Goal: Information Seeking & Learning: Learn about a topic

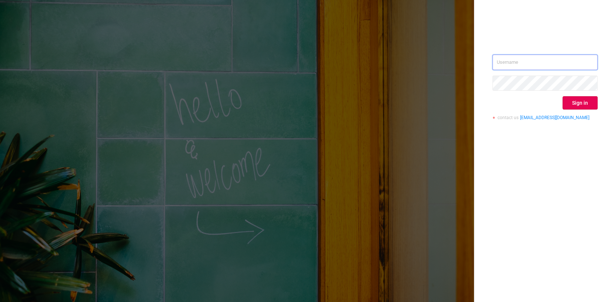
click at [524, 56] on input "text" at bounding box center [544, 62] width 105 height 15
paste input "[URL][DOMAIN_NAME]"
type input "[URL][DOMAIN_NAME]"
drag, startPoint x: 569, startPoint y: 62, endPoint x: 406, endPoint y: 60, distance: 163.0
click at [406, 60] on div "[URL][DOMAIN_NAME] Sign in contact us [EMAIL_ADDRESS][DOMAIN_NAME]" at bounding box center [308, 151] width 616 height 302
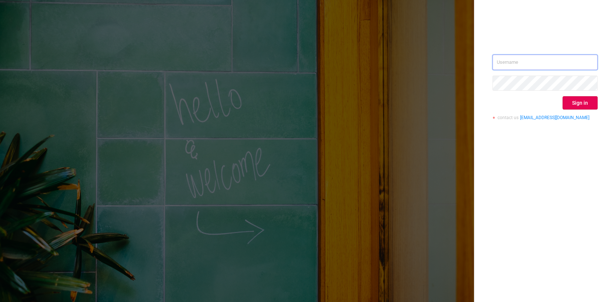
click at [510, 62] on input "text" at bounding box center [544, 62] width 105 height 15
paste input "[PERSON_NAME][EMAIL_ADDRESS]"
type input "[PERSON_NAME][EMAIL_ADDRESS]"
click at [579, 100] on button "Sign in" at bounding box center [579, 102] width 35 height 13
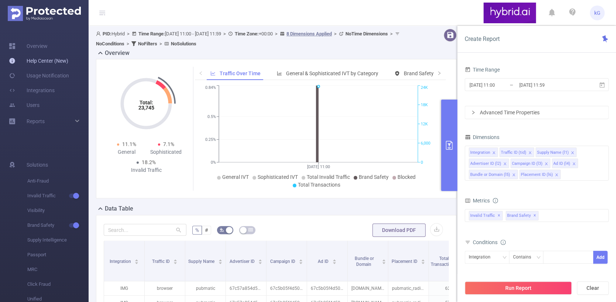
click at [35, 60] on link "Help Center (New)" at bounding box center [38, 60] width 59 height 15
click at [167, 176] on div "Total: 23,745 Total: 23,745 11.1% General 7.1% Sophisticated 18.2% Invalid Traf…" at bounding box center [146, 122] width 79 height 110
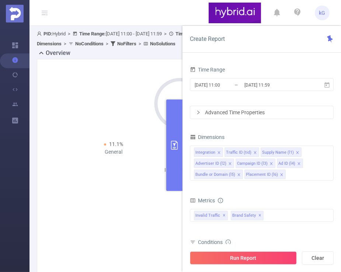
click at [341, 121] on html "kG Overview Help Center (New) Usage Notification Integrations Users Reports PID…" at bounding box center [170, 136] width 341 height 272
click at [174, 131] on button "primary" at bounding box center [174, 145] width 16 height 91
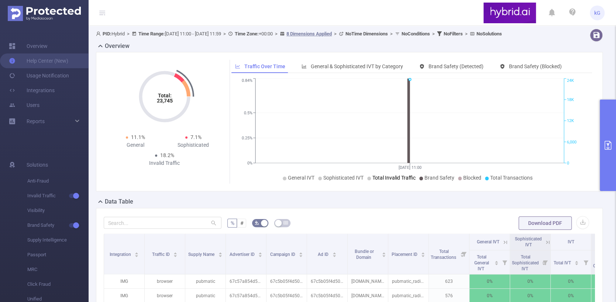
click at [394, 197] on div "Total: 23,745 Total: 23,745 11.1% General 7.1% Sophisticated 18.2% Invalid Traf…" at bounding box center [349, 124] width 512 height 145
